Goal: Information Seeking & Learning: Learn about a topic

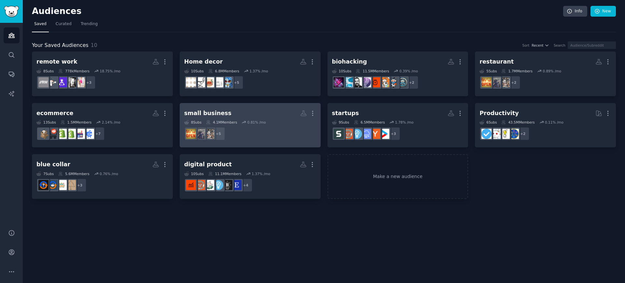
click at [281, 138] on dd "+ 5" at bounding box center [250, 133] width 132 height 18
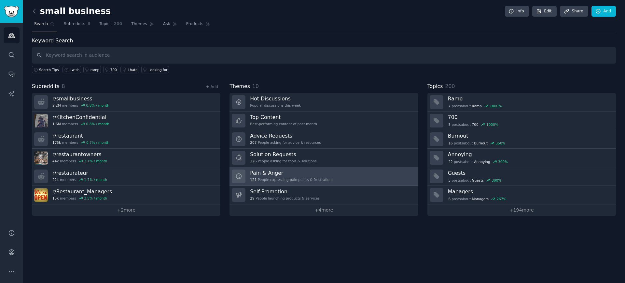
click at [325, 176] on div "Pain & Anger 121 People expressing pain points & frustrations" at bounding box center [291, 176] width 83 height 14
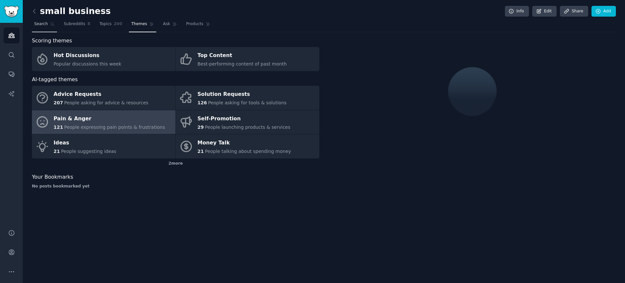
click at [54, 27] on link "Search" at bounding box center [44, 25] width 25 height 13
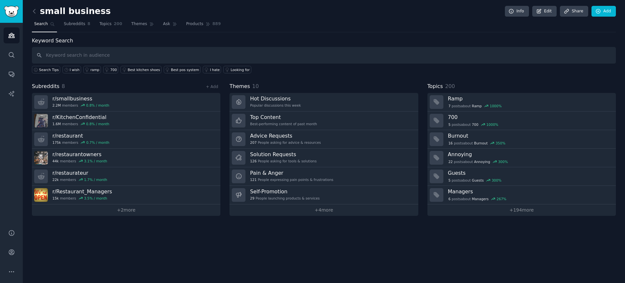
click at [157, 21] on nav "Search Subreddits 8 Topics 200 Themes Ask Products 889" at bounding box center [324, 25] width 584 height 13
click at [144, 26] on span "Themes" at bounding box center [139, 24] width 16 height 6
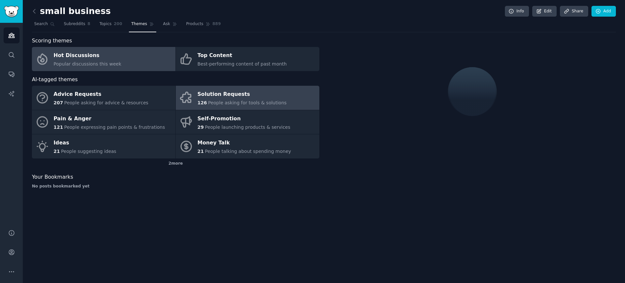
click at [280, 102] on link "Solution Requests 126 People asking for tools & solutions" at bounding box center [248, 98] width 144 height 24
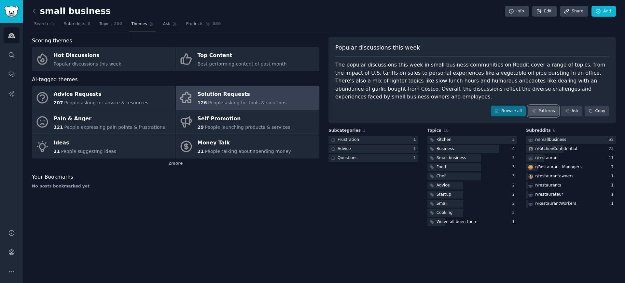
click at [546, 112] on link "Patterns" at bounding box center [543, 110] width 31 height 11
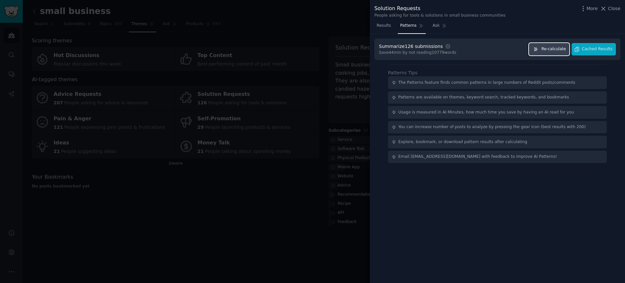
click at [565, 52] on button "Re-calculate" at bounding box center [549, 49] width 40 height 13
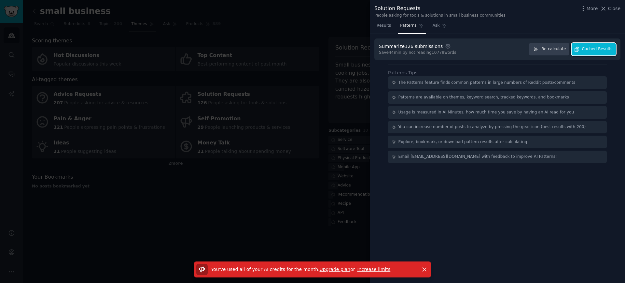
click at [583, 47] on span "Cached Results" at bounding box center [597, 49] width 31 height 6
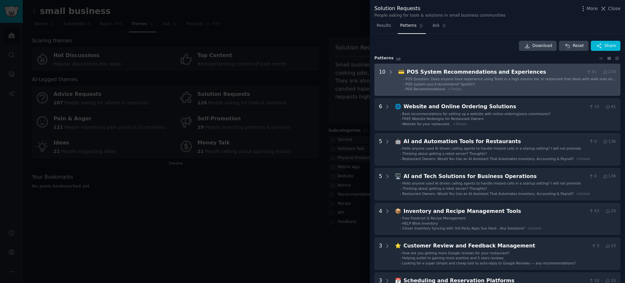
click at [540, 85] on li "- POS system you'd recommend? SpotOn?" at bounding box center [509, 84] width 213 height 5
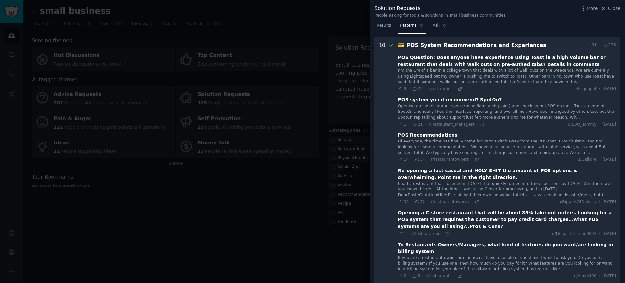
scroll to position [28, 0]
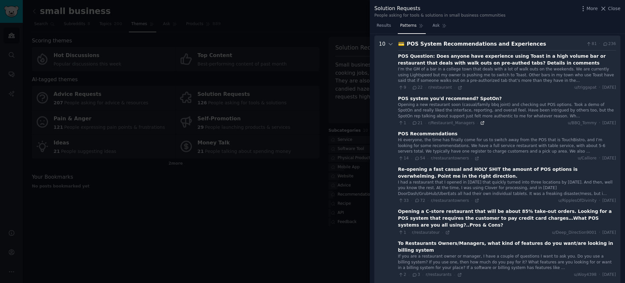
click at [480, 121] on icon at bounding box center [482, 122] width 5 height 5
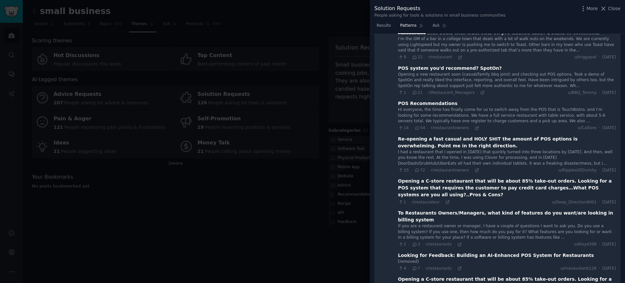
scroll to position [59, 0]
click at [454, 144] on div "Re-opening a fast casual and HOLY SHIT the amount of POS options is overwhelmin…" at bounding box center [507, 142] width 218 height 14
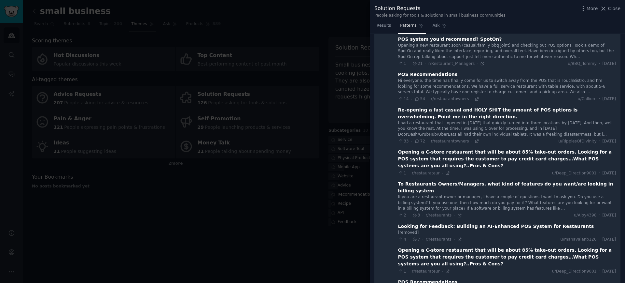
scroll to position [88, 0]
click at [427, 182] on div "To Restaurants Owners/Managers, what kind of features do you want/are looking i…" at bounding box center [507, 187] width 218 height 14
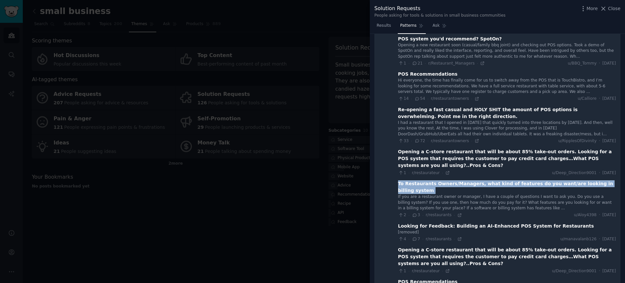
click at [427, 182] on div "To Restaurants Owners/Managers, what kind of features do you want/are looking i…" at bounding box center [507, 187] width 218 height 14
click at [428, 184] on div "To Restaurants Owners/Managers, what kind of features do you want/are looking i…" at bounding box center [507, 187] width 218 height 14
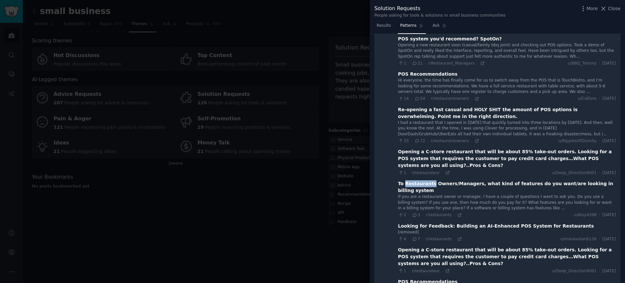
click at [428, 184] on div "To Restaurants Owners/Managers, what kind of features do you want/are looking i…" at bounding box center [507, 187] width 218 height 14
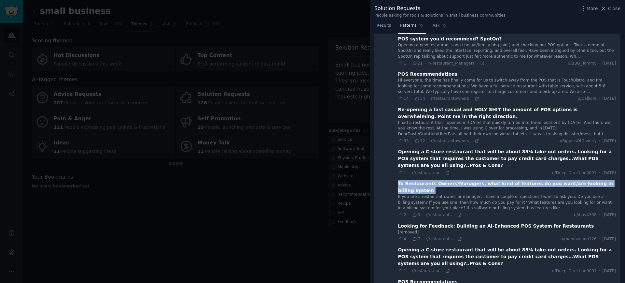
click at [428, 184] on div "To Restaurants Owners/Managers, what kind of features do you want/are looking i…" at bounding box center [507, 187] width 218 height 14
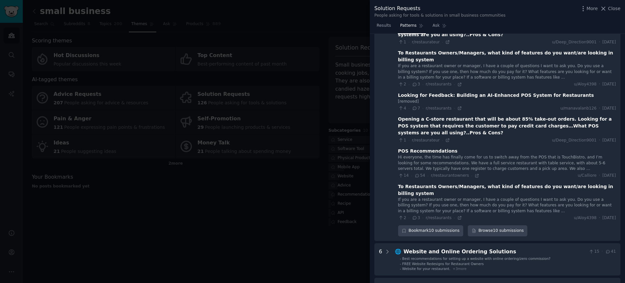
scroll to position [218, 0]
click at [614, 10] on span "Close" at bounding box center [614, 8] width 12 height 7
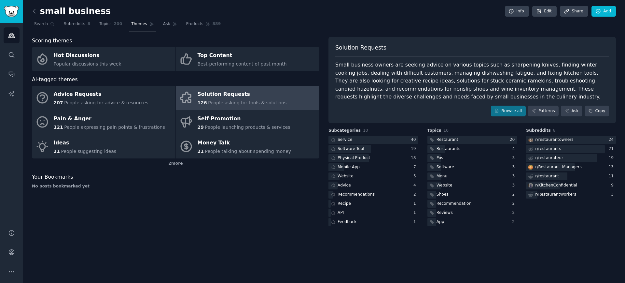
click at [260, 189] on div "No posts bookmarked yet" at bounding box center [176, 186] width 288 height 6
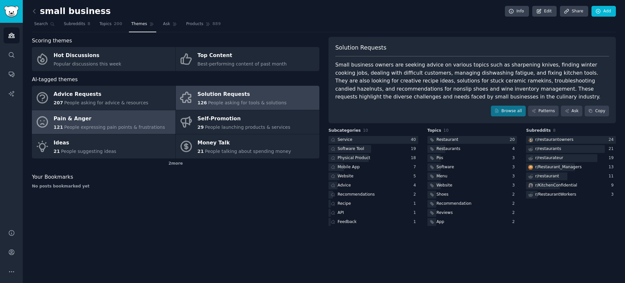
click at [123, 133] on link "Pain & Anger 121 People expressing pain points & frustrations" at bounding box center [104, 122] width 144 height 24
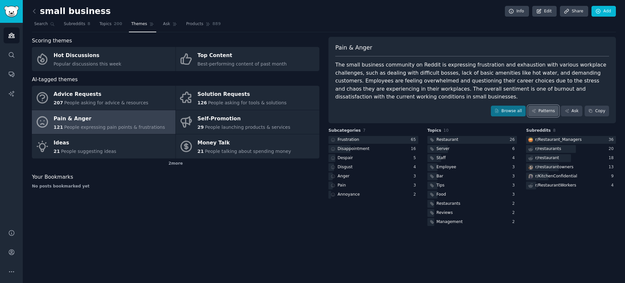
click at [542, 113] on link "Patterns" at bounding box center [543, 110] width 31 height 11
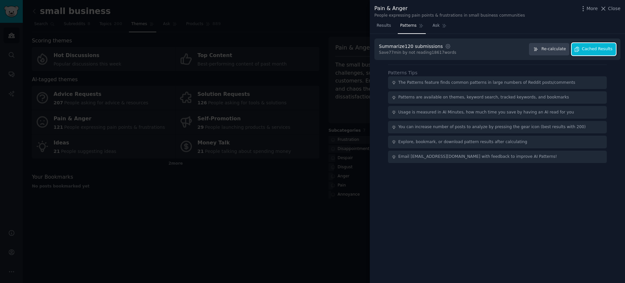
click at [594, 46] on button "Cached Results" at bounding box center [594, 49] width 44 height 13
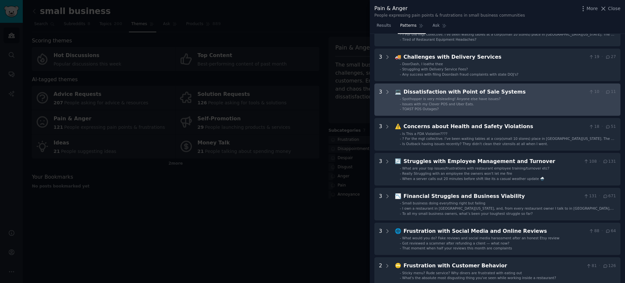
scroll to position [122, 0]
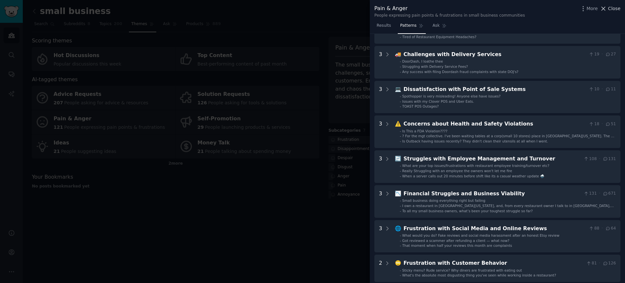
click at [612, 7] on span "Close" at bounding box center [614, 8] width 12 height 7
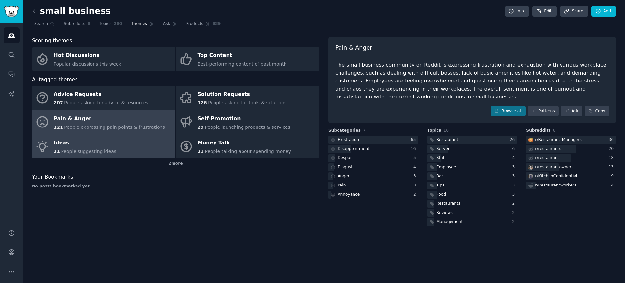
click at [143, 145] on link "Ideas 21 People suggesting ideas" at bounding box center [104, 146] width 144 height 24
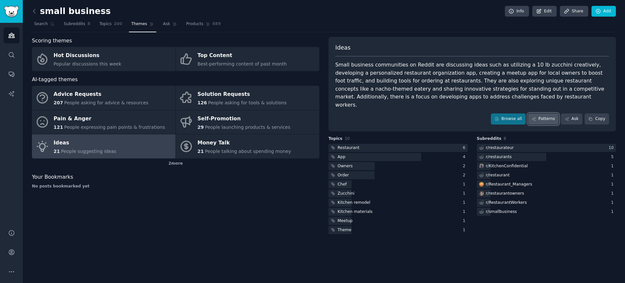
click at [553, 113] on link "Patterns" at bounding box center [543, 118] width 31 height 11
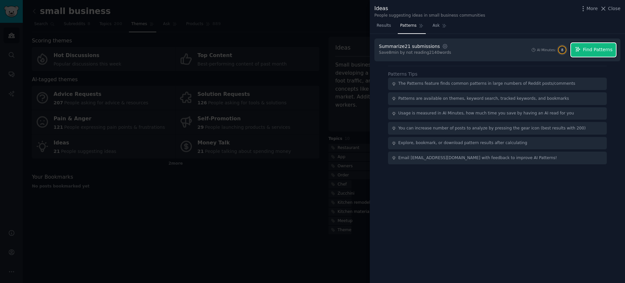
click at [595, 49] on span "Find Patterns" at bounding box center [598, 49] width 30 height 7
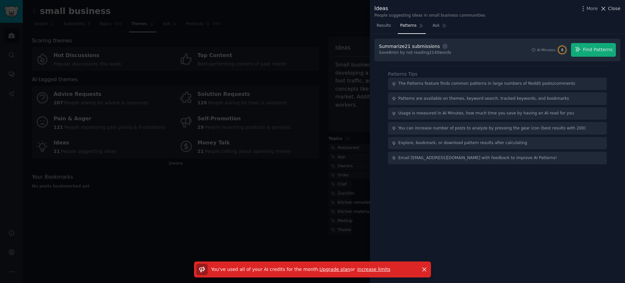
click at [611, 6] on span "Close" at bounding box center [614, 8] width 12 height 7
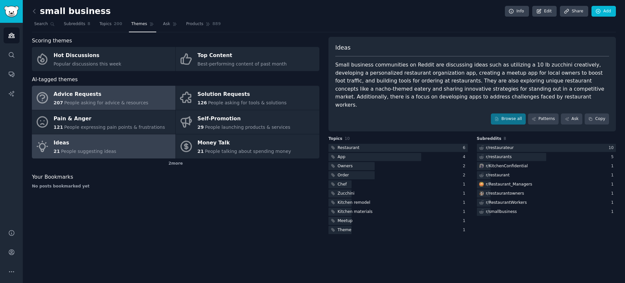
click at [133, 106] on div "207 People asking for advice & resources" at bounding box center [101, 102] width 95 height 7
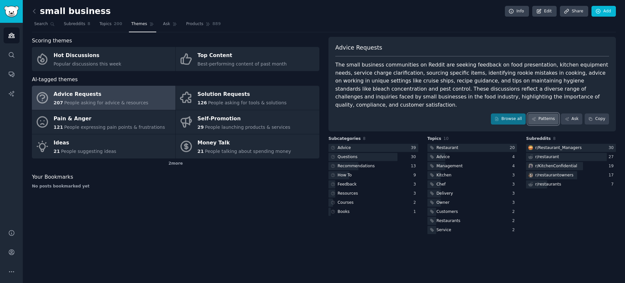
click at [543, 113] on link "Patterns" at bounding box center [543, 118] width 31 height 11
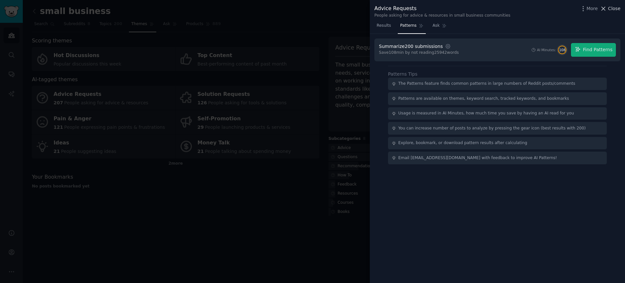
click at [612, 11] on span "Close" at bounding box center [614, 8] width 12 height 7
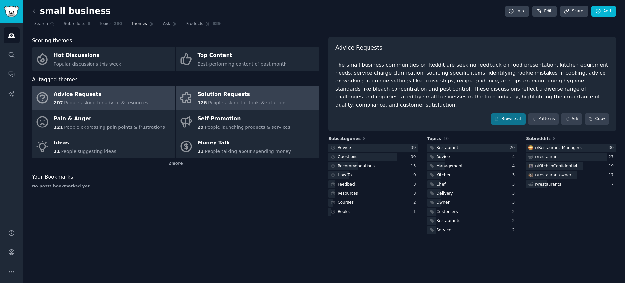
click at [238, 102] on span "People asking for tools & solutions" at bounding box center [247, 102] width 78 height 5
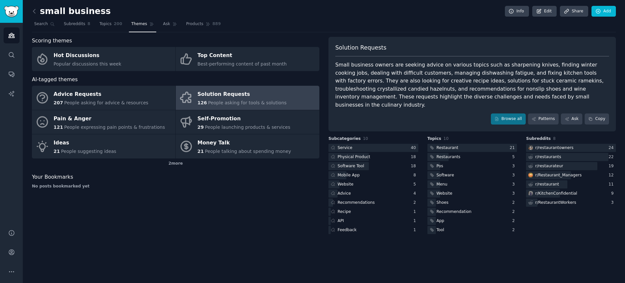
click at [544, 119] on div "Solution Requests Small business owners are seeking advice on various topics su…" at bounding box center [473, 84] width 288 height 94
click at [544, 113] on link "Patterns" at bounding box center [543, 118] width 31 height 11
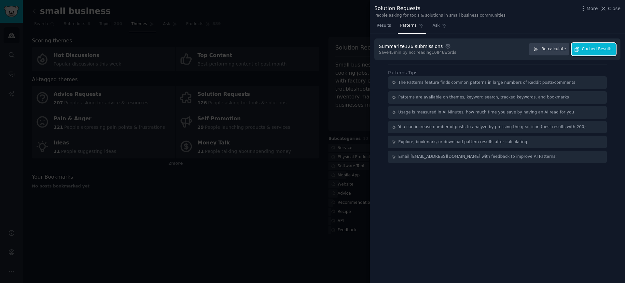
click at [589, 54] on button "Cached Results" at bounding box center [594, 49] width 44 height 13
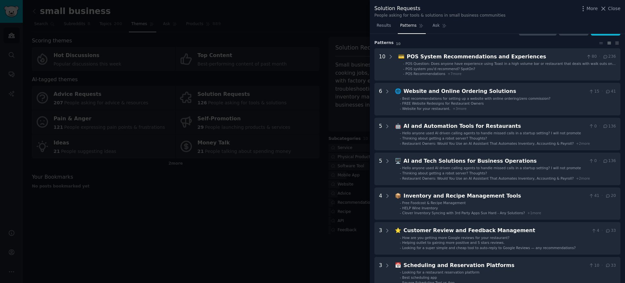
scroll to position [19, 0]
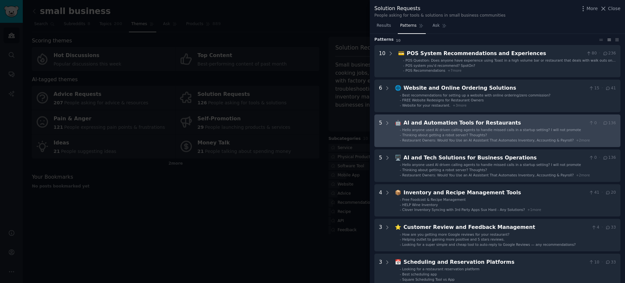
click at [463, 138] on span "Restaurant Owners: Would You Use an AI Assistant That Automates Inventory, Acco…" at bounding box center [488, 140] width 172 height 4
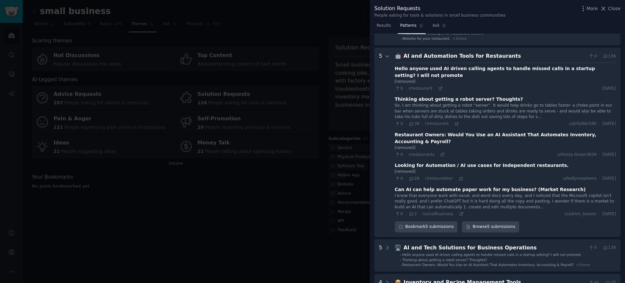
scroll to position [99, 0]
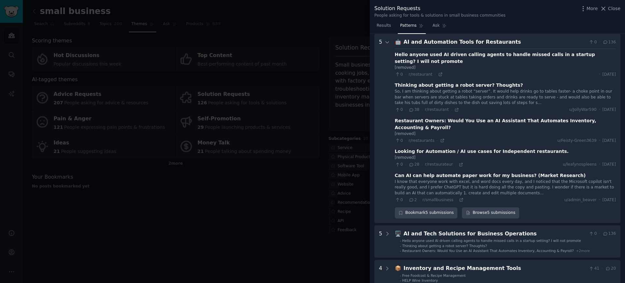
click at [461, 161] on div "0 · 28 · r/restaurateur ·" at bounding box center [429, 164] width 68 height 6
click at [459, 163] on icon at bounding box center [460, 164] width 3 height 3
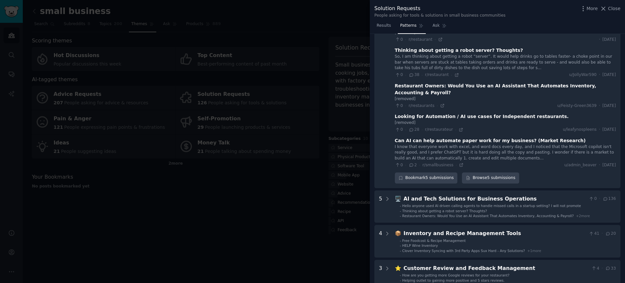
scroll to position [134, 0]
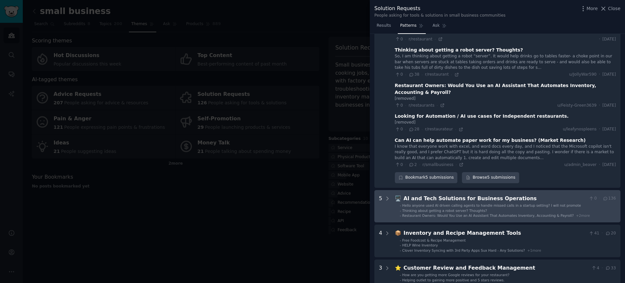
click at [516, 208] on li "- Thinking about getting a robot server? Thoughts?" at bounding box center [508, 210] width 216 height 5
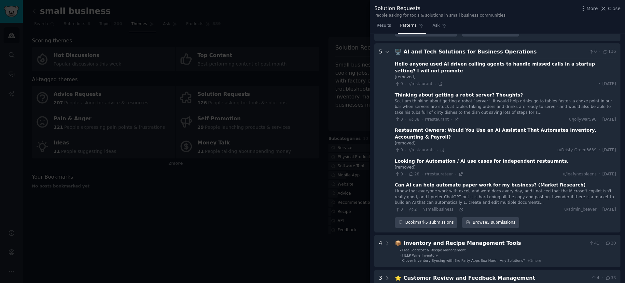
scroll to position [281, 0]
click at [460, 208] on icon at bounding box center [461, 209] width 3 height 3
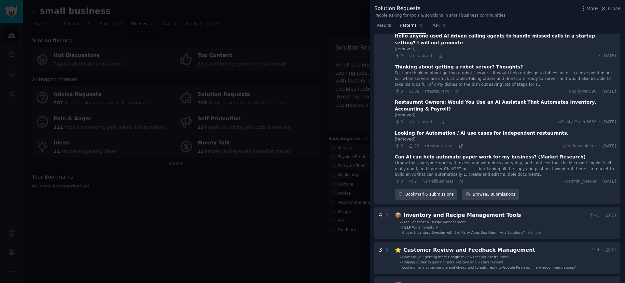
scroll to position [330, 0]
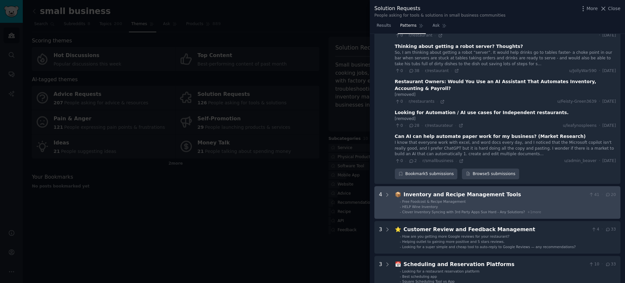
click at [501, 199] on li "- Free Foodcost & Recipe Management" at bounding box center [508, 201] width 216 height 5
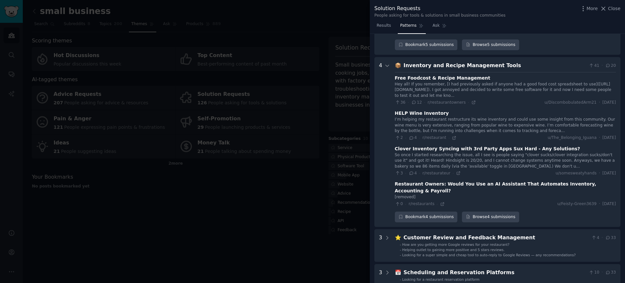
scroll to position [468, 0]
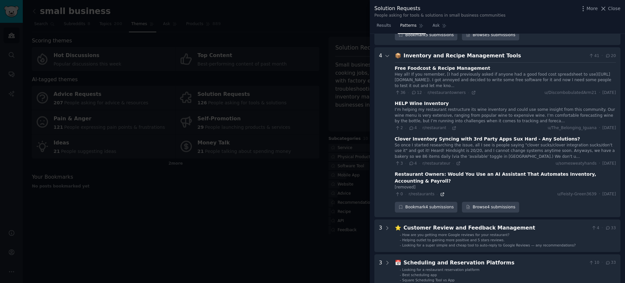
click at [442, 192] on icon at bounding box center [442, 193] width 3 height 3
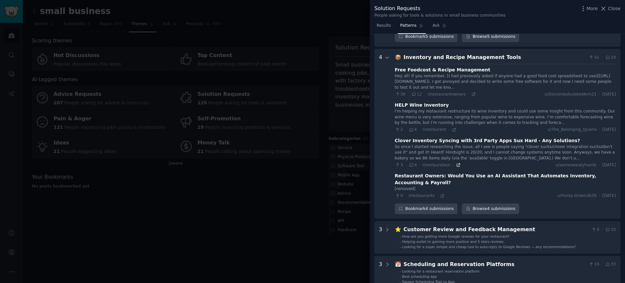
click at [457, 162] on icon at bounding box center [458, 164] width 5 height 5
